Goal: Information Seeking & Learning: Learn about a topic

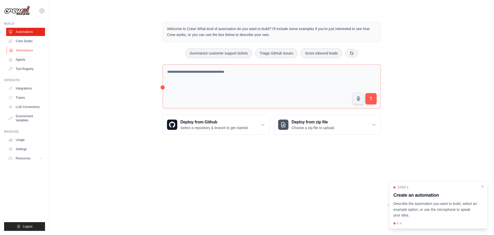
click at [24, 48] on link "Marketplace" at bounding box center [26, 50] width 39 height 8
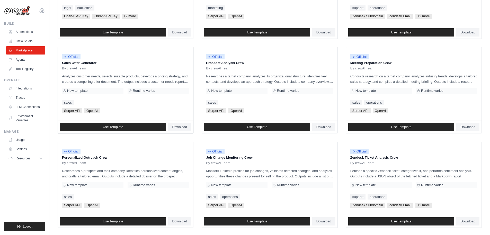
scroll to position [139, 0]
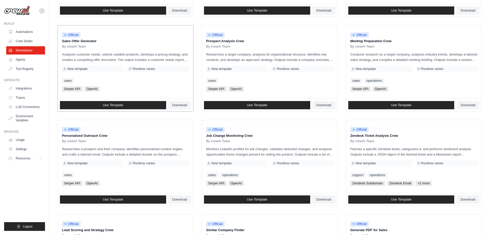
click at [153, 55] on p "Analyzes customer needs, selects suitable products, develops a pricing strategy…" at bounding box center [125, 57] width 127 height 11
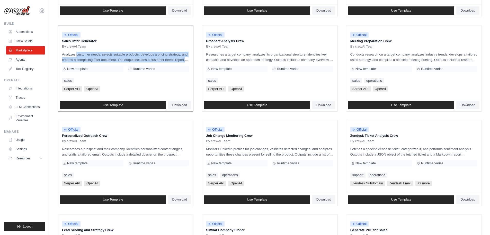
click at [153, 55] on p "Analyzes customer needs, selects suitable products, develops a pricing strategy…" at bounding box center [125, 57] width 127 height 11
click at [136, 56] on p "Analyzes customer needs, selects suitable products, develops a pricing strategy…" at bounding box center [125, 57] width 127 height 11
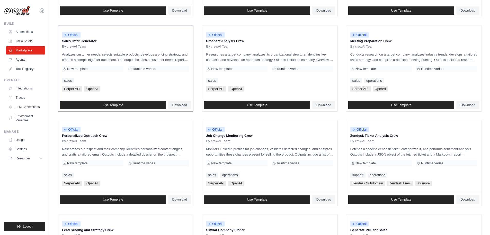
click at [136, 56] on p "Analyzes customer needs, selects suitable products, develops a pricing strategy…" at bounding box center [125, 57] width 127 height 11
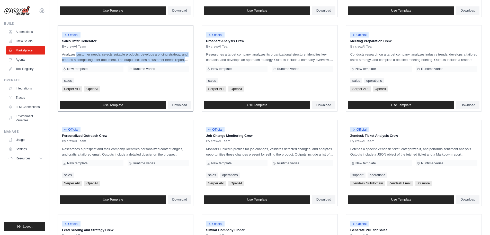
click at [136, 56] on p "Analyzes customer needs, selects suitable products, develops a pricing strategy…" at bounding box center [125, 57] width 127 height 11
click at [128, 60] on p "Analyzes customer needs, selects suitable products, develops a pricing strategy…" at bounding box center [125, 57] width 127 height 11
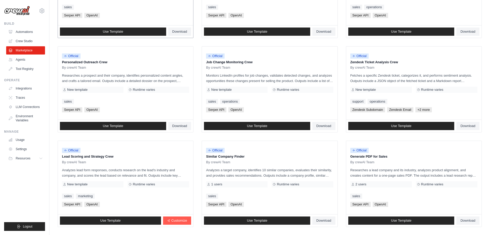
scroll to position [231, 0]
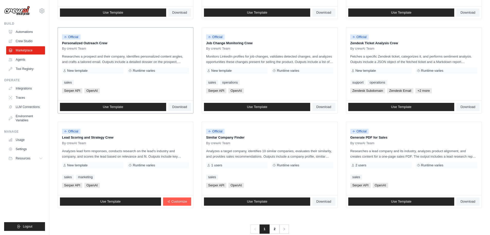
click at [114, 57] on p "Researches a prospect and their company, identifies personalized content angles…" at bounding box center [125, 59] width 127 height 11
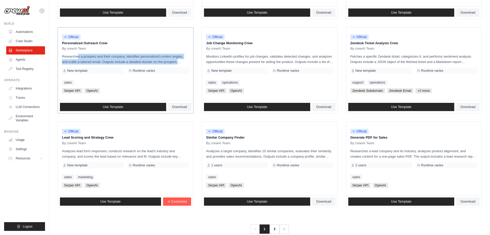
click at [114, 57] on p "Researches a prospect and their company, identifies personalized content angles…" at bounding box center [125, 59] width 127 height 11
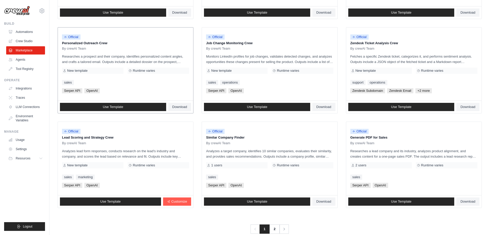
click at [114, 57] on p "Researches a prospect and their company, identifies personalized content angles…" at bounding box center [125, 59] width 127 height 11
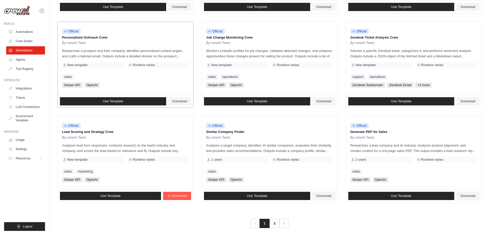
scroll to position [242, 0]
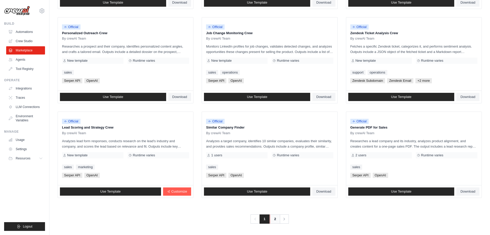
click at [276, 216] on link "2" at bounding box center [275, 219] width 10 height 9
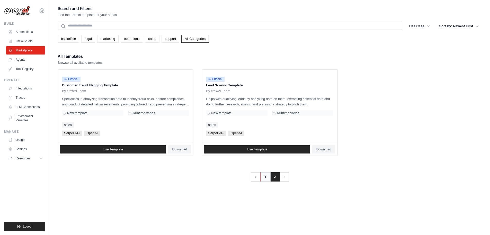
click at [265, 180] on link "1" at bounding box center [265, 176] width 10 height 9
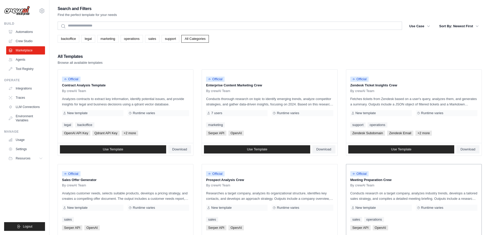
click at [388, 179] on p "Meeting Preparation Crew" at bounding box center [413, 179] width 127 height 5
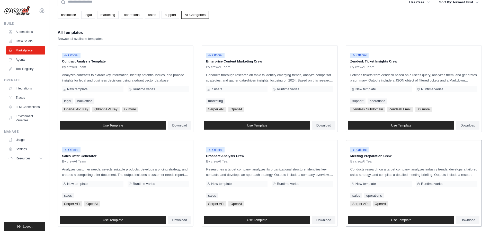
scroll to position [46, 0]
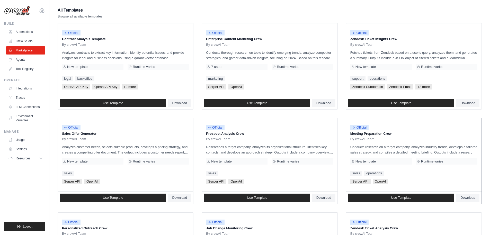
click at [397, 162] on div "New template" at bounding box center [380, 161] width 61 height 6
click at [395, 155] on div "Official Meeting Preparation Crew By crewAI Team Conducts research on a target …" at bounding box center [413, 154] width 135 height 73
click at [395, 151] on p "Conducts research on a target company, analyzes industry trends, develops a tai…" at bounding box center [413, 149] width 127 height 11
click at [394, 152] on p "Conducts research on a target company, analyzes industry trends, develops a tai…" at bounding box center [413, 149] width 127 height 11
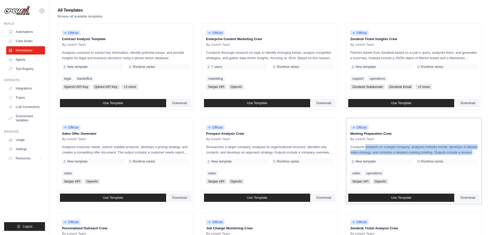
click at [394, 152] on p "Conducts research on a target company, analyzes industry trends, develops a tai…" at bounding box center [413, 149] width 127 height 11
click at [369, 149] on p "Conducts research on a target company, analyzes industry trends, develops a tai…" at bounding box center [413, 149] width 127 height 11
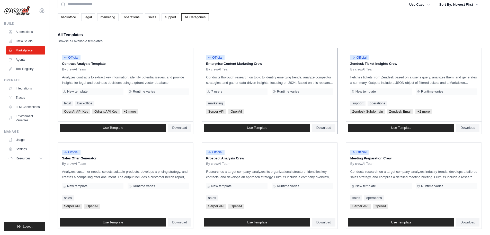
scroll to position [0, 0]
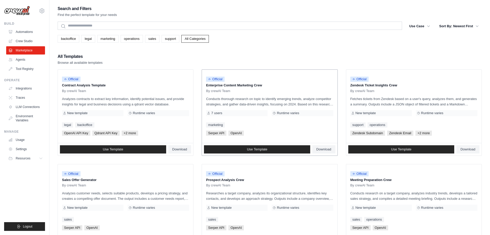
click at [224, 101] on p "Conducts thorough research on topic to identify emerging trends, analyze compet…" at bounding box center [269, 101] width 127 height 11
click at [221, 101] on div at bounding box center [221, 101] width 0 height 0
click at [234, 94] on div "Official Enterprise Content Marketing Crew By crewAI Team Conducts thorough res…" at bounding box center [269, 106] width 135 height 73
